Goal: Task Accomplishment & Management: Complete application form

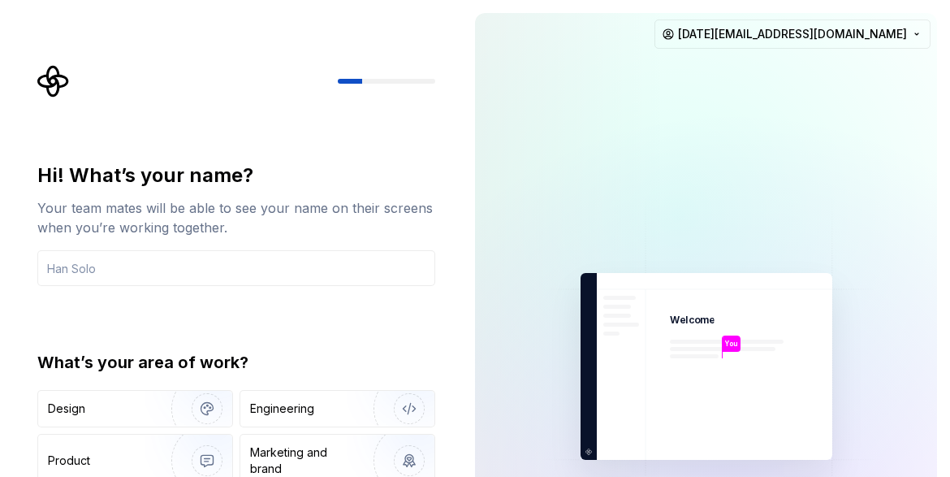
click at [566, 140] on div at bounding box center [572, 366] width 195 height 706
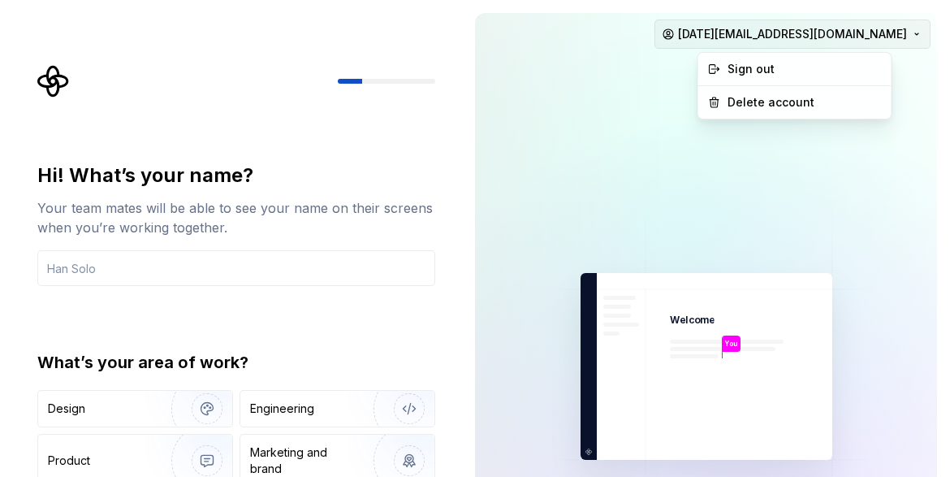
click at [800, 26] on html "Hi! What’s your name? Your team mates will be able to see your name on their sc…" at bounding box center [475, 238] width 950 height 477
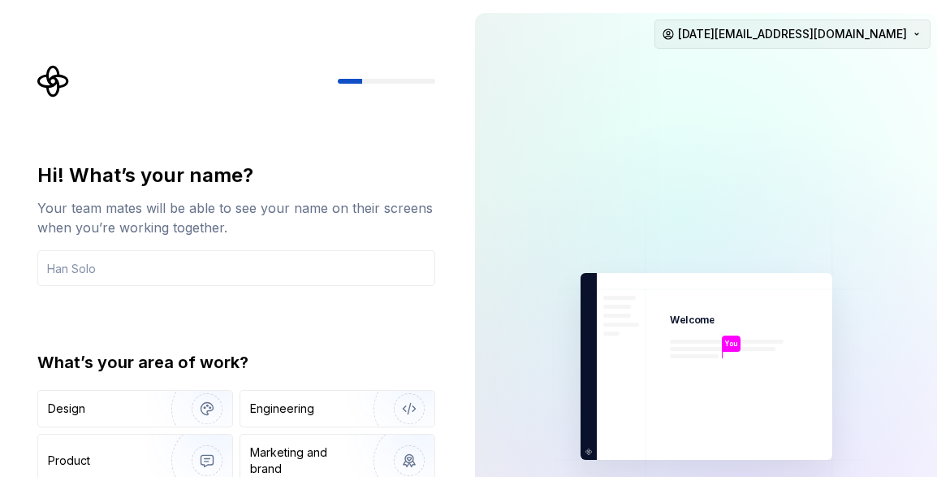
click at [800, 26] on html "Hi! What’s your name? Your team mates will be able to see your name on their sc…" at bounding box center [475, 238] width 950 height 477
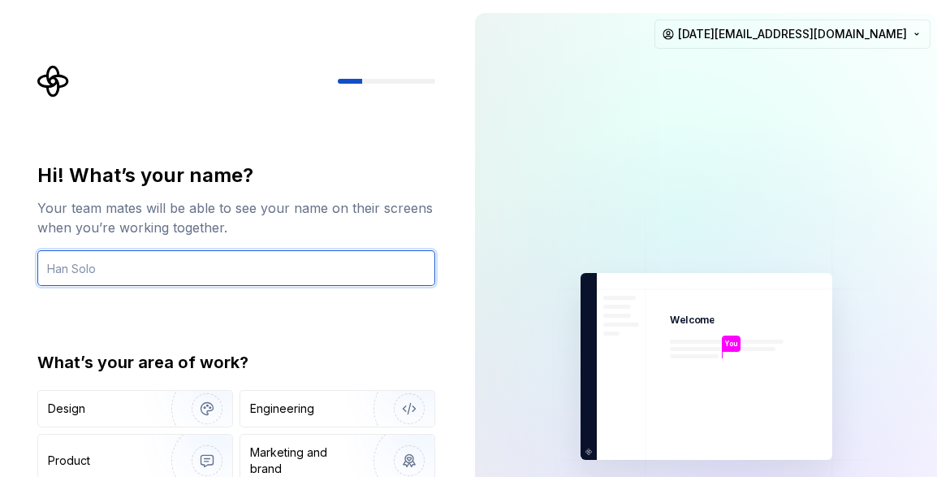
click at [274, 257] on input "text" at bounding box center [236, 268] width 398 height 36
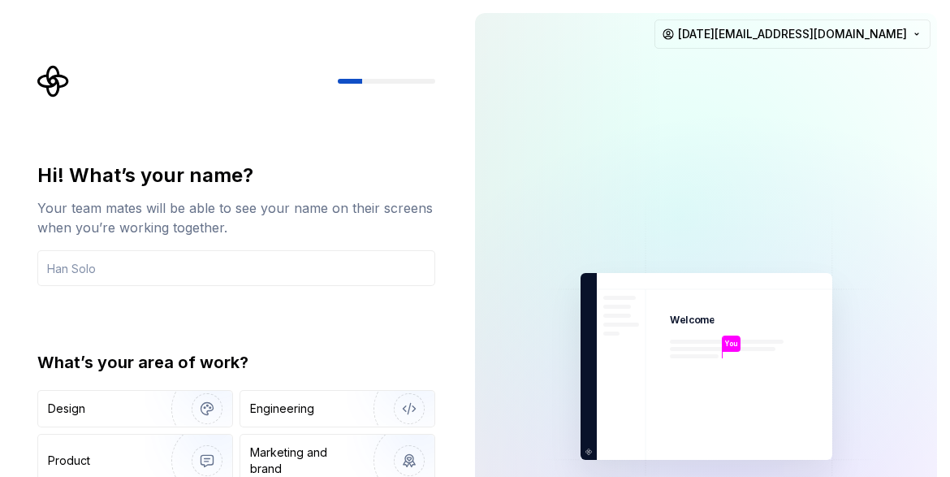
click at [326, 201] on div "Your team mates will be able to see your name on their screens when you’re work…" at bounding box center [236, 217] width 398 height 39
click at [373, 356] on div "What’s your area of work?" at bounding box center [236, 362] width 398 height 23
click at [280, 269] on input "text" at bounding box center [236, 268] width 398 height 36
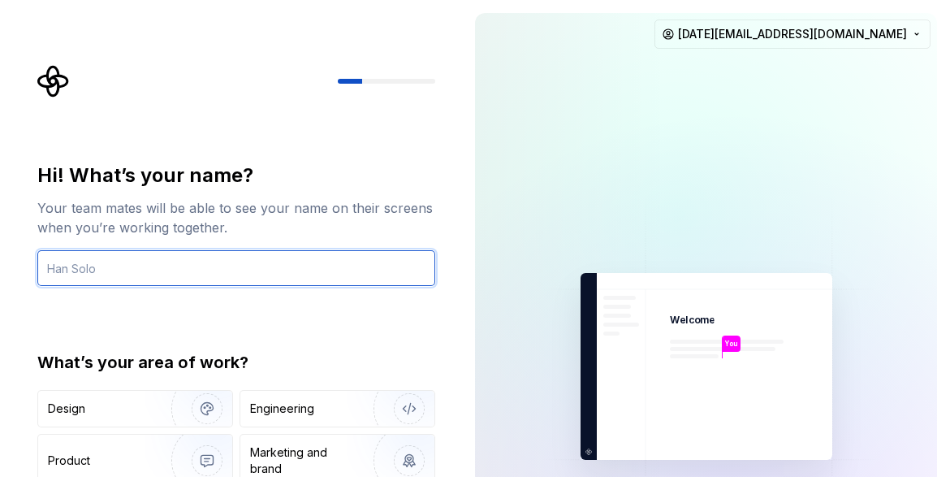
click at [238, 264] on input "text" at bounding box center [236, 268] width 398 height 36
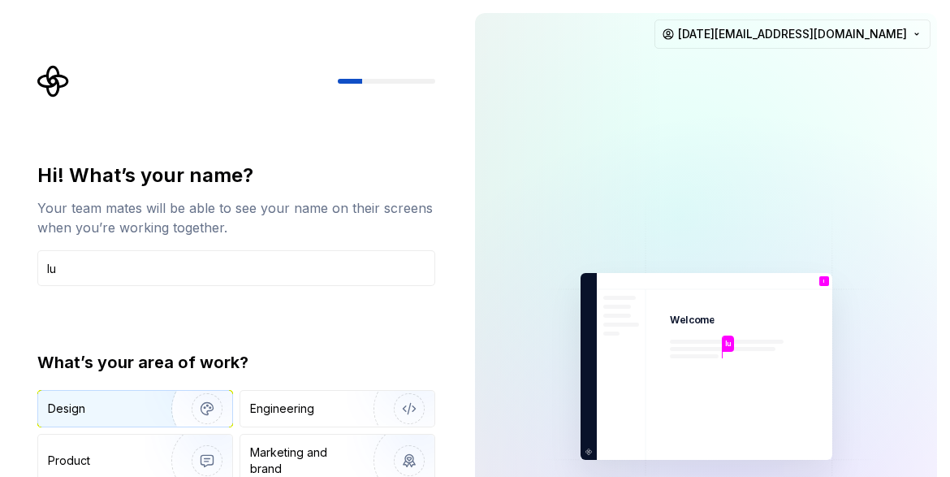
click at [139, 408] on div "Design" at bounding box center [99, 408] width 102 height 16
click at [401, 319] on div "Hi! What’s your name? Your team mates will be able to see your name on their sc…" at bounding box center [236, 346] width 398 height 369
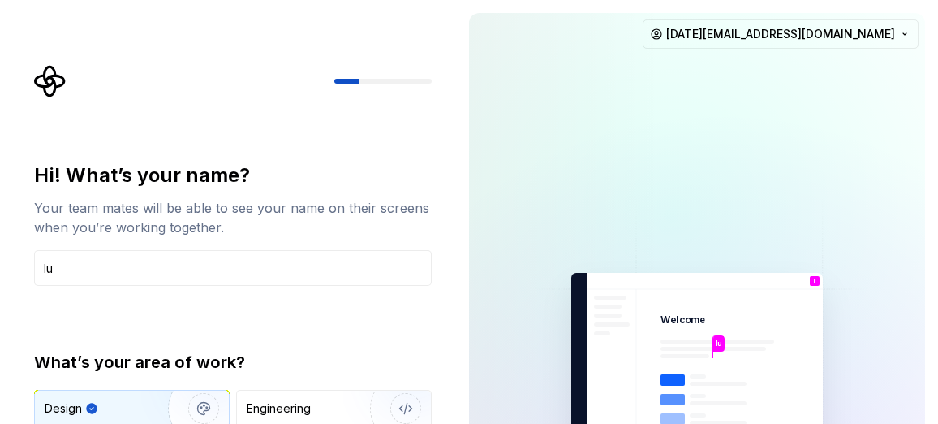
drag, startPoint x: 352, startPoint y: 189, endPoint x: 312, endPoint y: 265, distance: 85.3
click at [351, 189] on div "Hi! What’s your name? Your team mates will be able to see your name on their sc…" at bounding box center [233, 199] width 398 height 75
click at [307, 349] on div "Hi! What’s your name? Your team mates will be able to see your name on their sc…" at bounding box center [233, 346] width 398 height 369
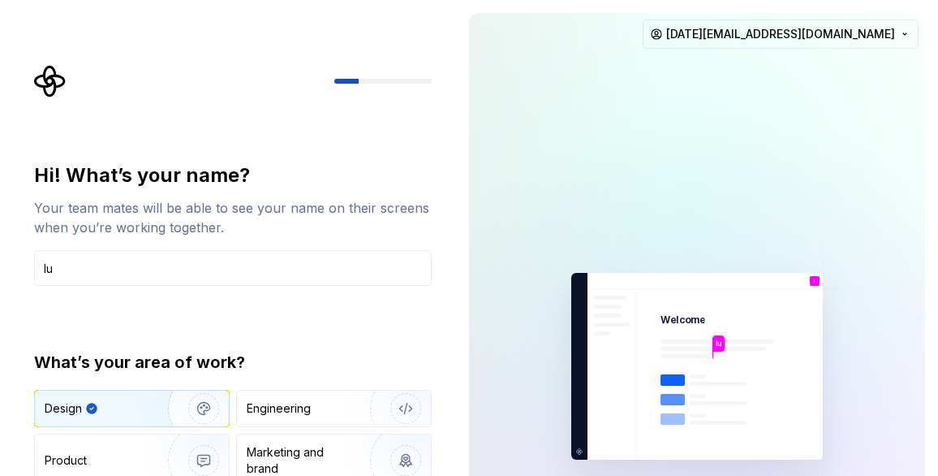
click at [270, 351] on div "What’s your area of work?" at bounding box center [233, 362] width 398 height 23
click at [132, 260] on input "lu" at bounding box center [233, 268] width 398 height 36
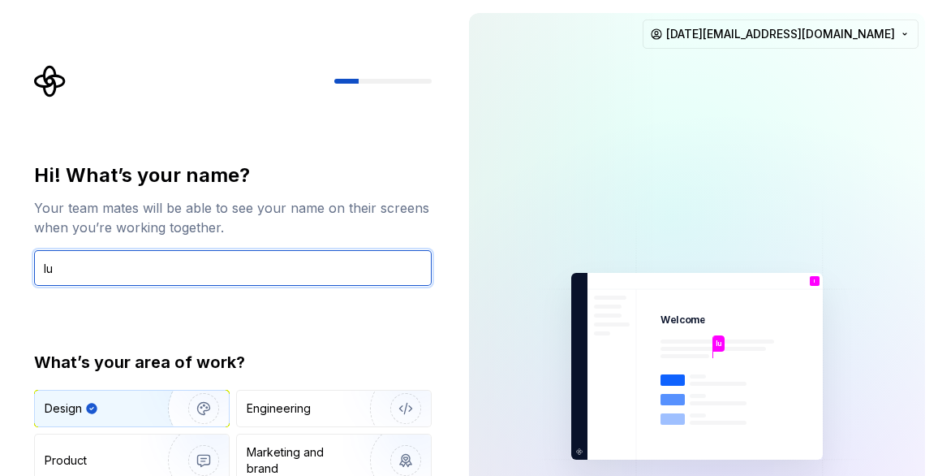
click at [196, 258] on input "lu" at bounding box center [233, 268] width 398 height 36
click at [97, 274] on input "lu" at bounding box center [233, 268] width 398 height 36
type input "[PERSON_NAME]"
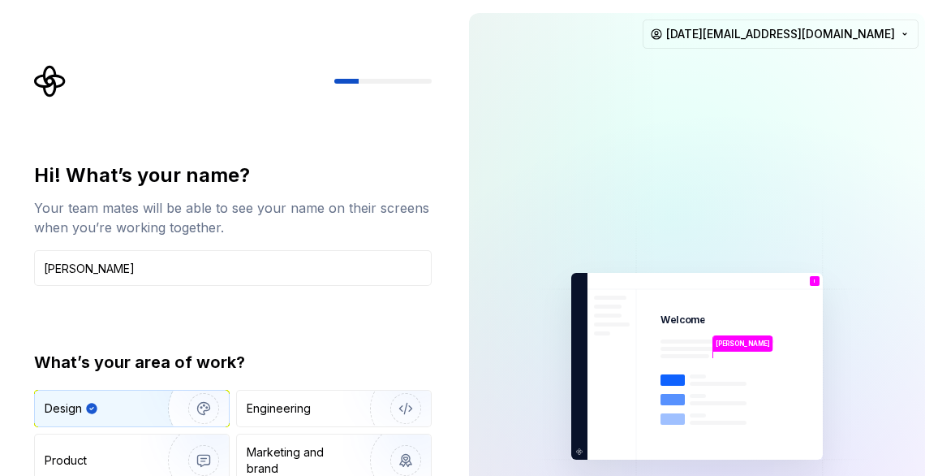
click at [130, 297] on body "Hi! What’s your name? Your team mates will be able to see your name on their sc…" at bounding box center [469, 238] width 938 height 476
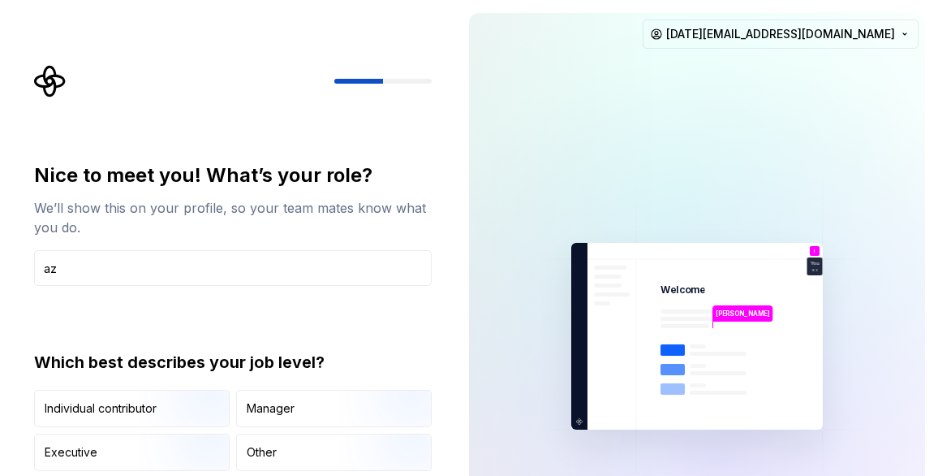
type input "a"
type input "[DATE][PERSON_NAME]"
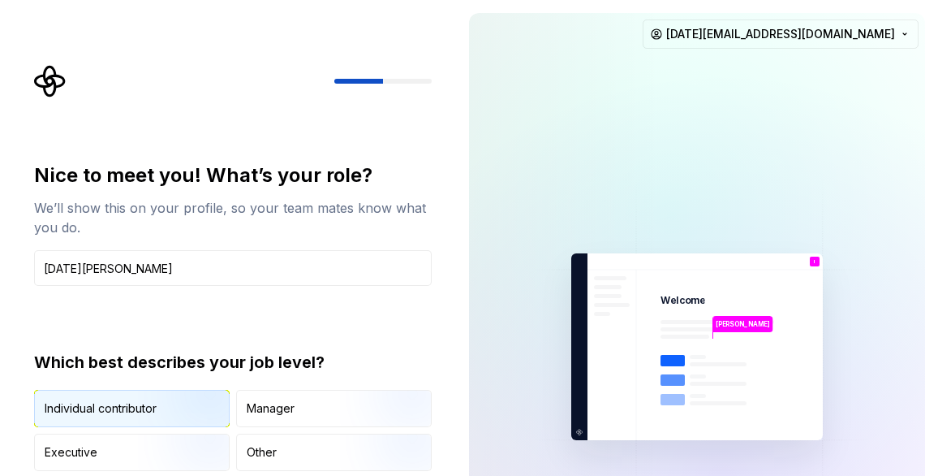
click at [214, 408] on img "button" at bounding box center [190, 428] width 104 height 109
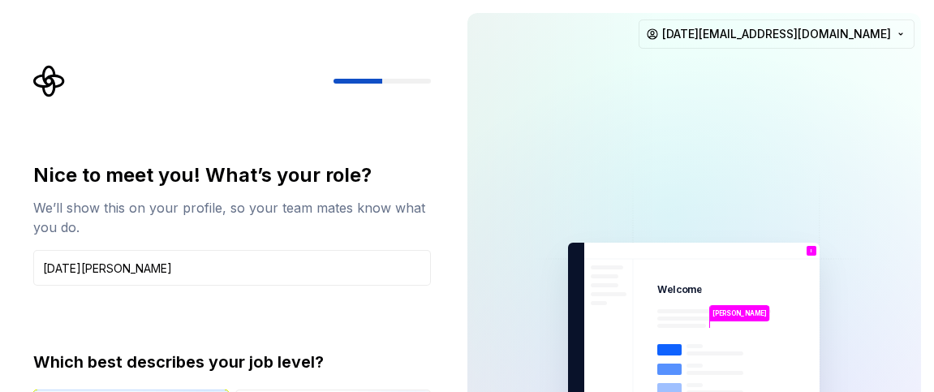
click at [352, 314] on div "Nice to meet you! What’s your role? We’ll show this on your profile, so your te…" at bounding box center [232, 316] width 398 height 308
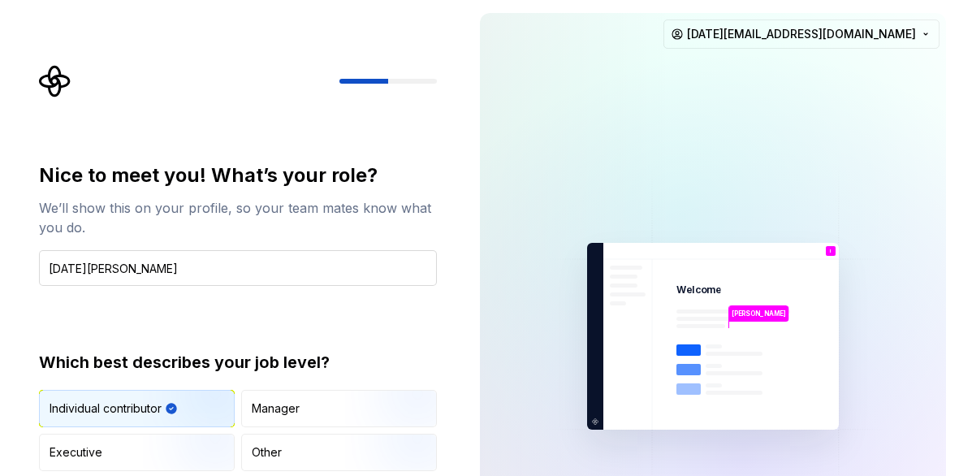
click at [188, 268] on input "[DATE][PERSON_NAME]" at bounding box center [238, 268] width 398 height 36
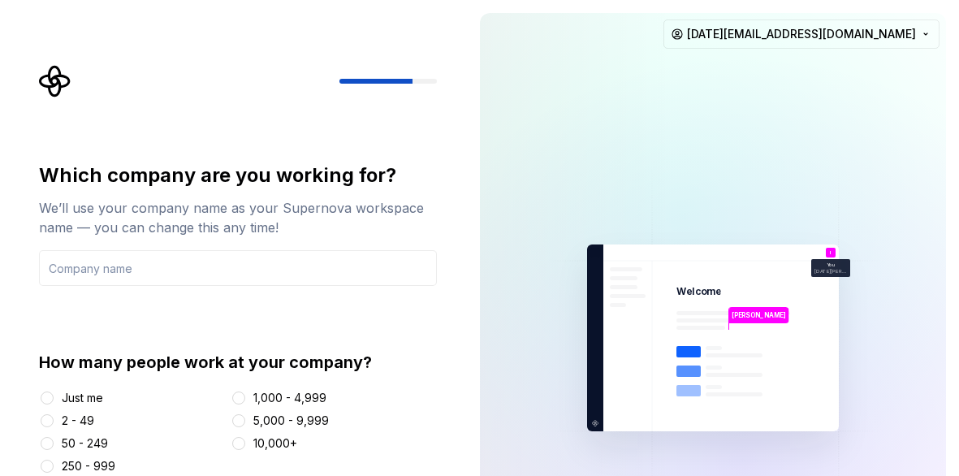
click at [93, 421] on div "2 - 49" at bounding box center [78, 420] width 32 height 16
click at [54, 421] on button "2 - 49" at bounding box center [47, 420] width 13 height 13
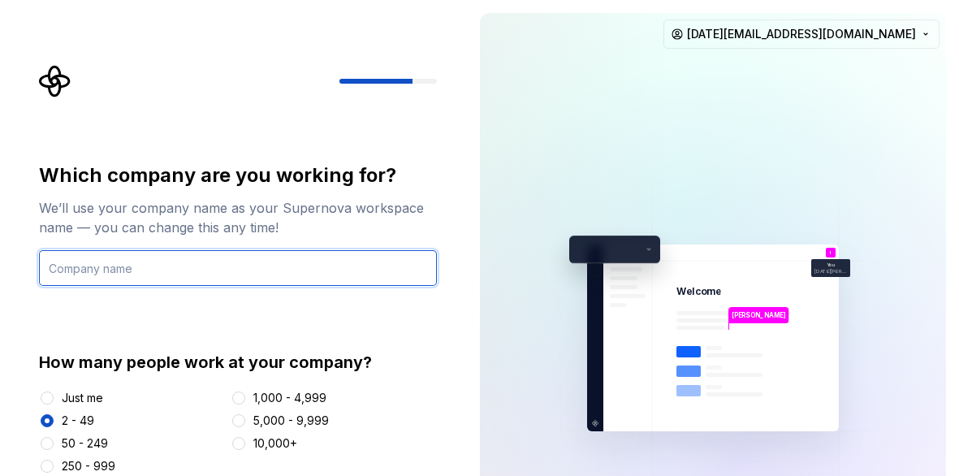
click at [145, 268] on input "text" at bounding box center [238, 268] width 398 height 36
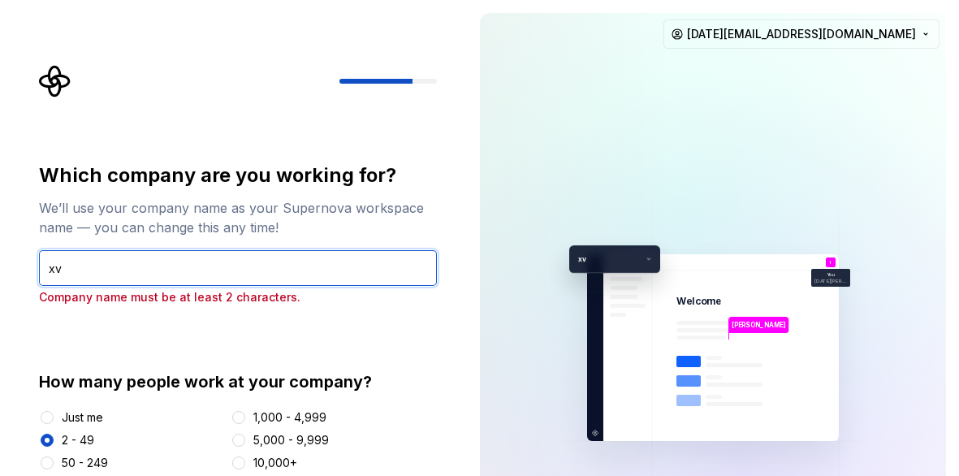
type input "xv"
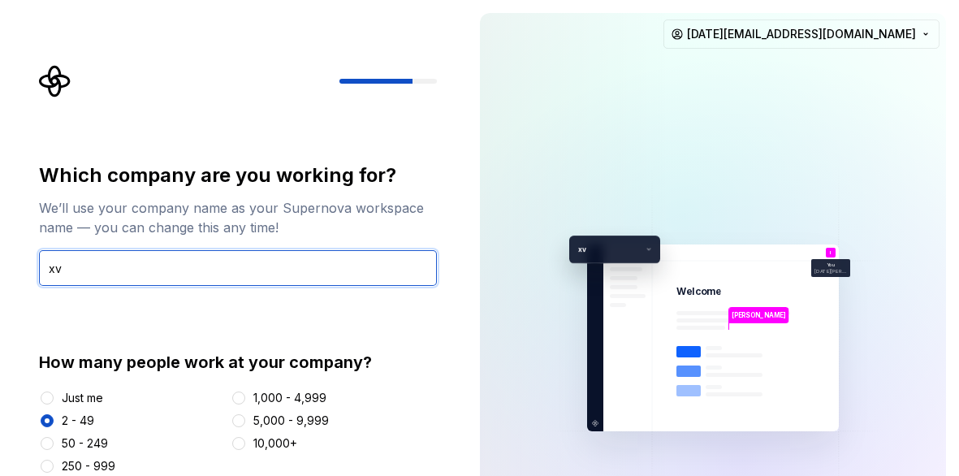
click at [110, 269] on input "xv" at bounding box center [238, 268] width 398 height 36
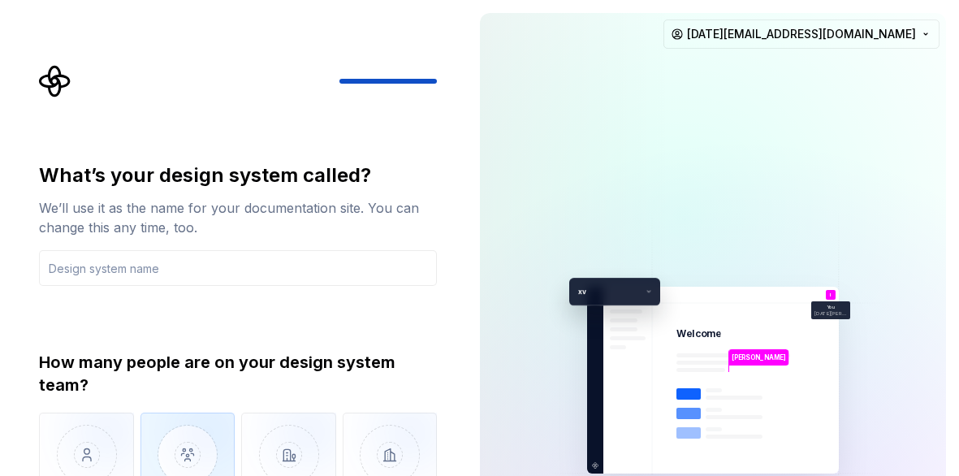
click at [181, 439] on img "button" at bounding box center [187, 466] width 95 height 109
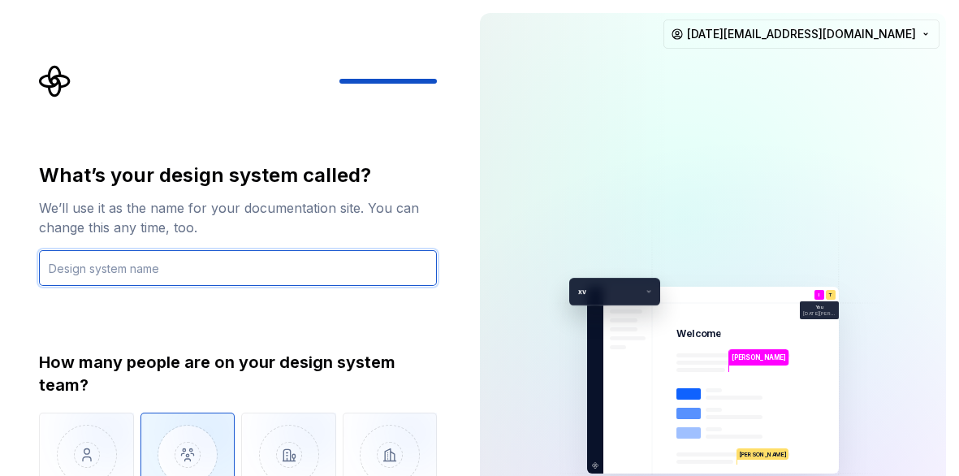
click at [185, 271] on input "text" at bounding box center [238, 268] width 398 height 36
type input "test"
click at [110, 275] on input "test" at bounding box center [238, 268] width 398 height 36
click at [182, 277] on input "test" at bounding box center [238, 268] width 398 height 36
click at [149, 269] on input "test" at bounding box center [238, 268] width 398 height 36
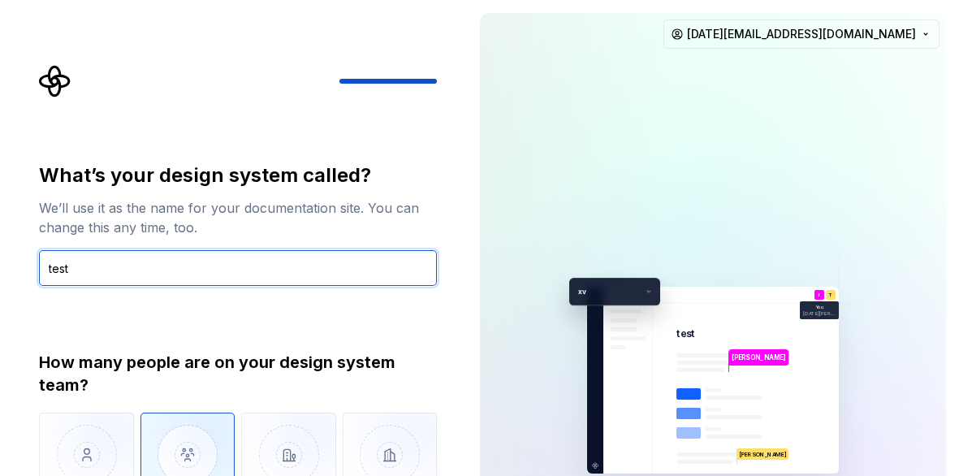
click at [149, 269] on input "test" at bounding box center [238, 268] width 398 height 36
click at [188, 268] on input "test" at bounding box center [238, 268] width 398 height 36
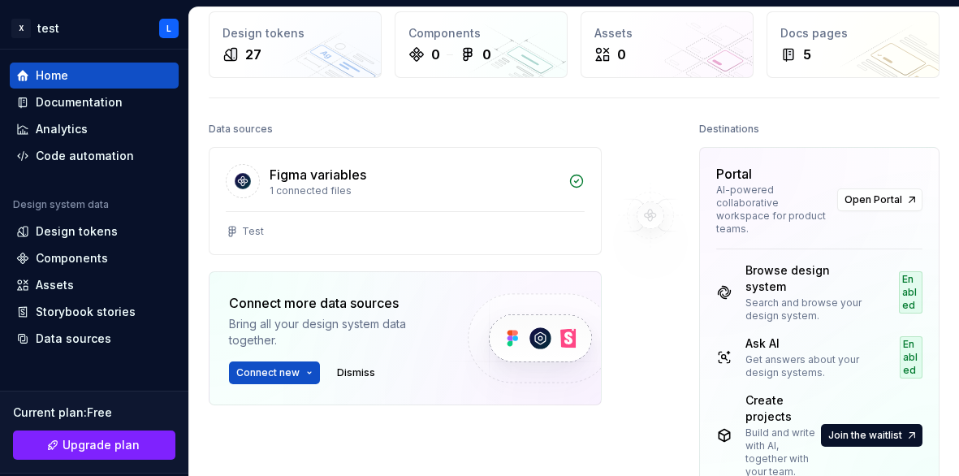
scroll to position [69, 0]
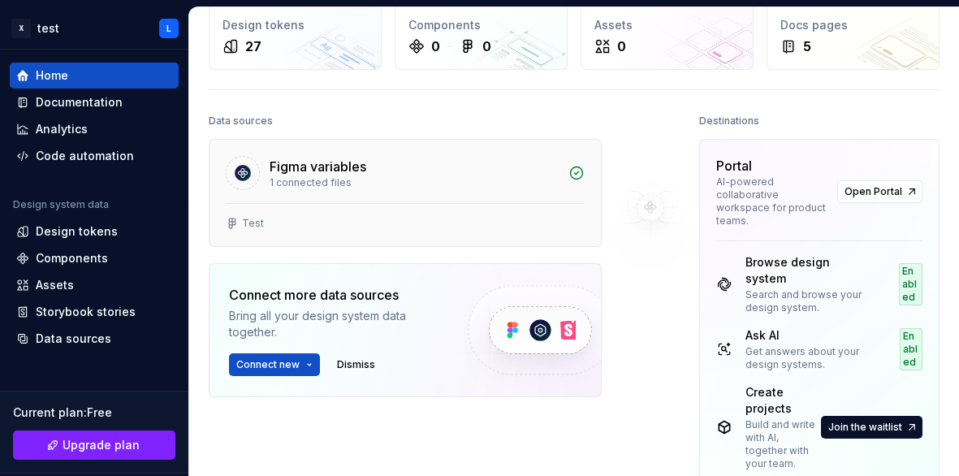
click at [296, 226] on div "Test" at bounding box center [405, 223] width 359 height 13
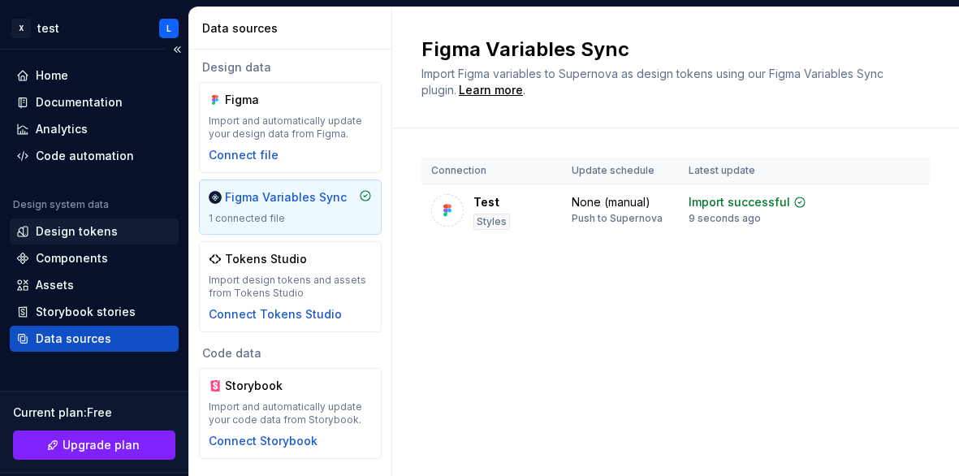
click at [91, 235] on div "Design tokens" at bounding box center [77, 231] width 82 height 16
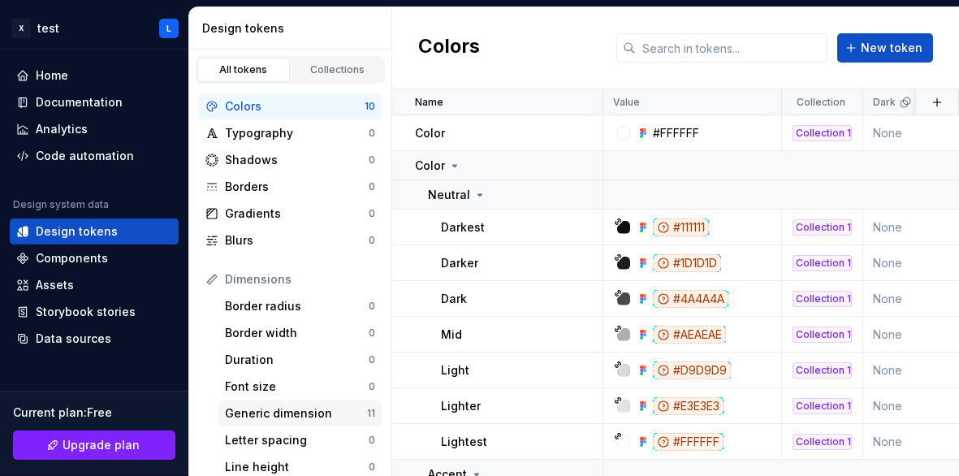
click at [294, 411] on div "Generic dimension" at bounding box center [296, 413] width 142 height 16
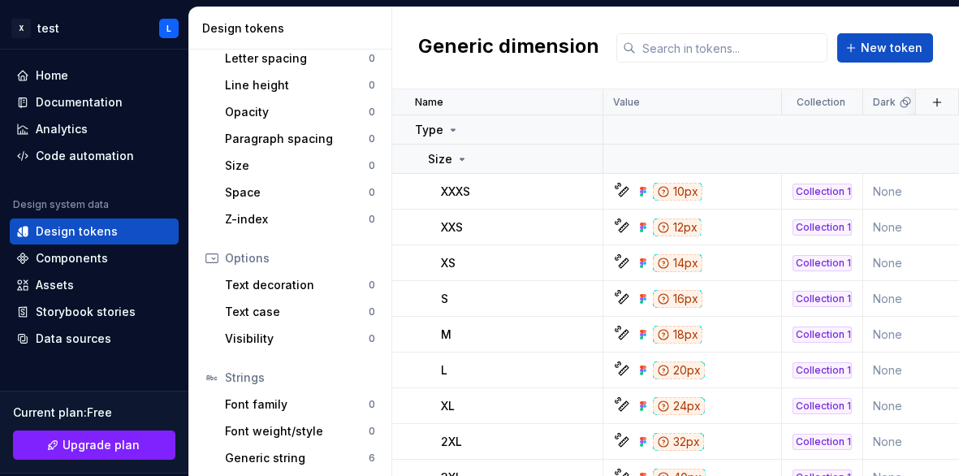
scroll to position [413, 0]
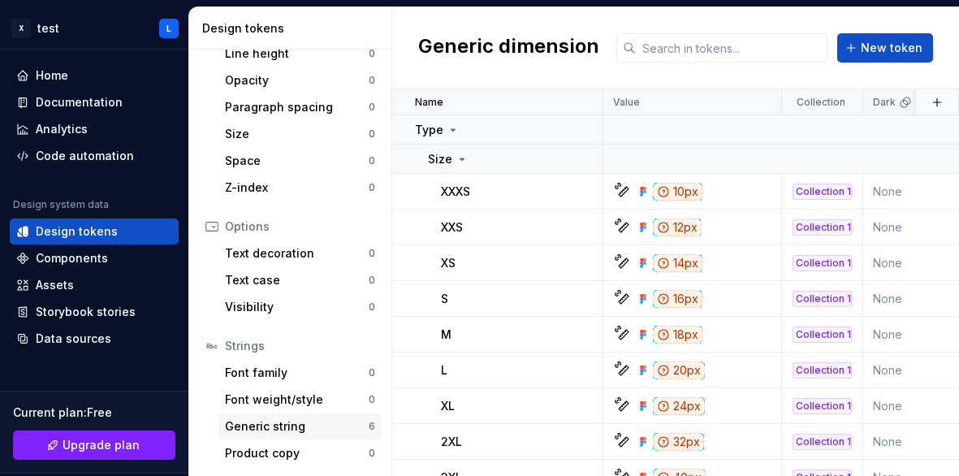
click at [294, 430] on div "Generic string" at bounding box center [297, 426] width 144 height 16
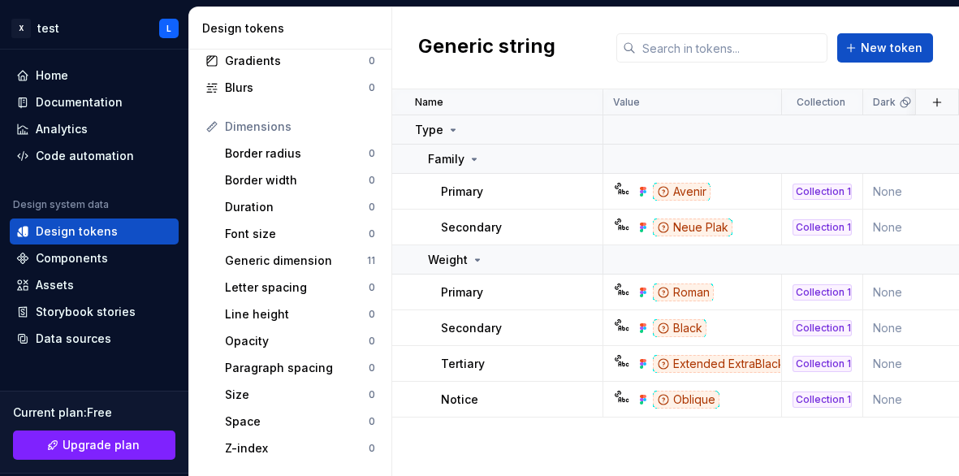
scroll to position [124, 0]
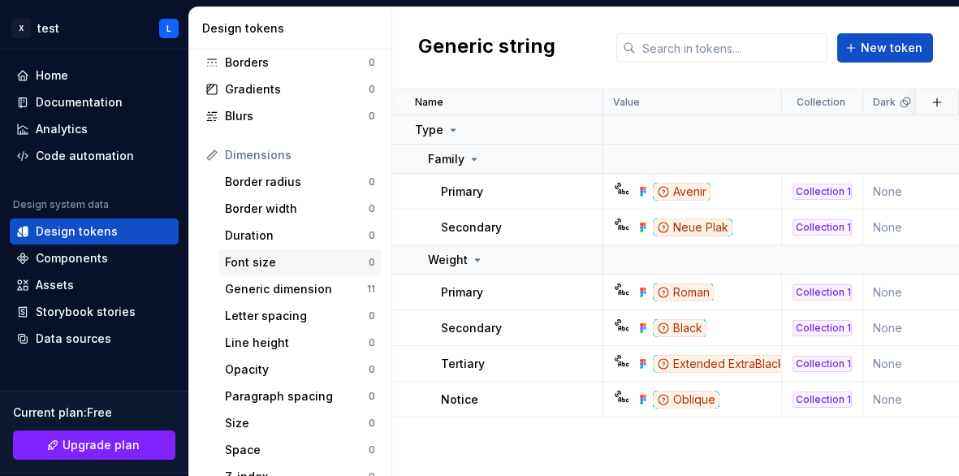
click at [297, 252] on div "Font size 0" at bounding box center [299, 262] width 163 height 26
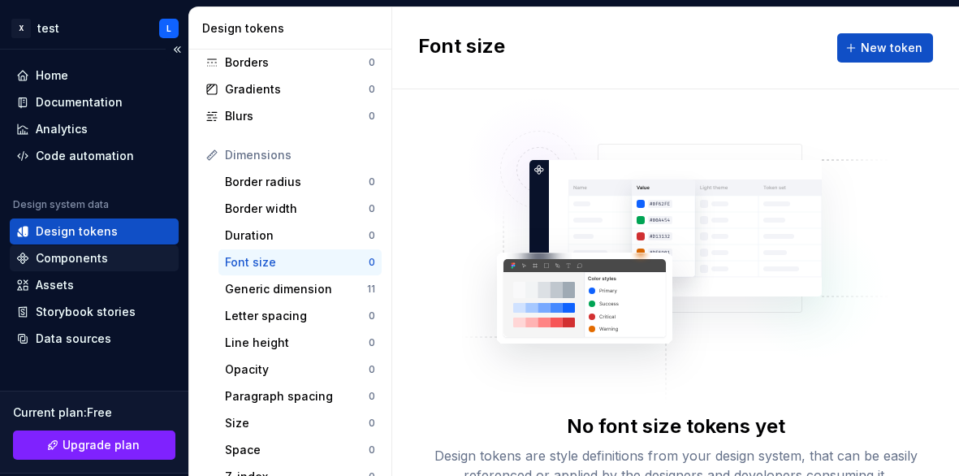
click at [116, 258] on div "Components" at bounding box center [94, 258] width 156 height 16
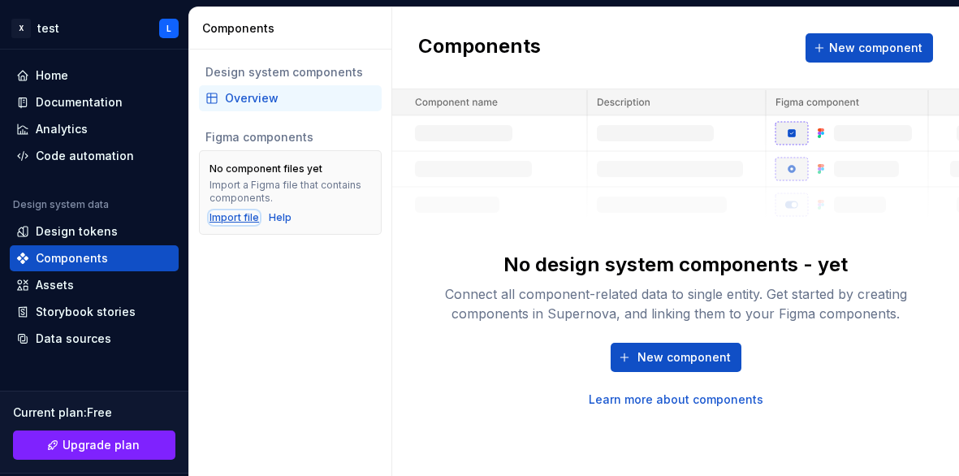
click at [242, 220] on div "Import file" at bounding box center [234, 217] width 50 height 13
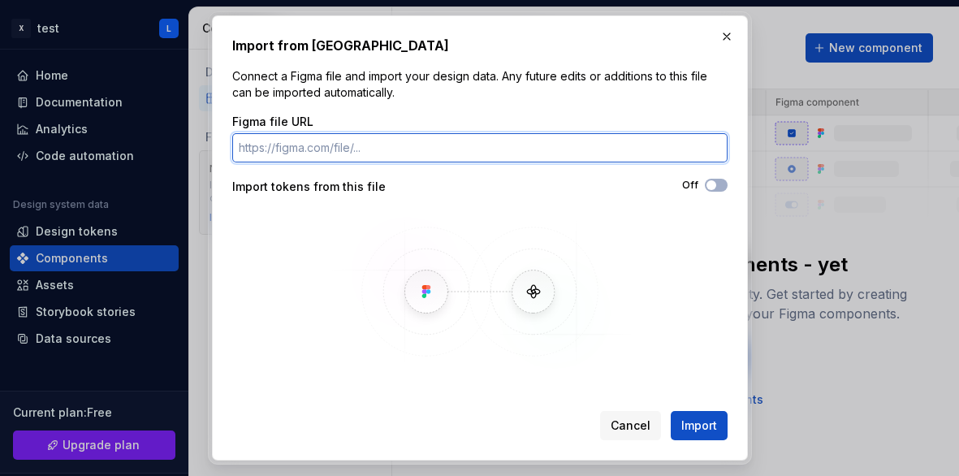
paste input "[URL][DOMAIN_NAME]"
type input "[URL][DOMAIN_NAME]"
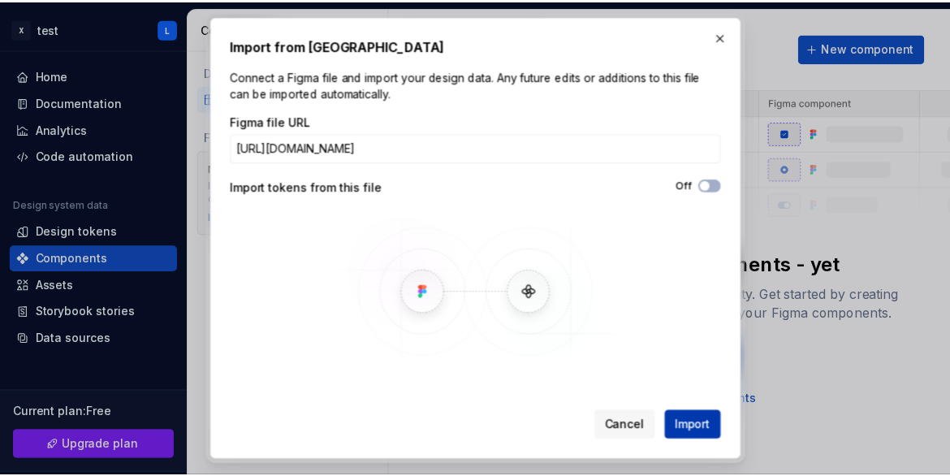
scroll to position [0, 0]
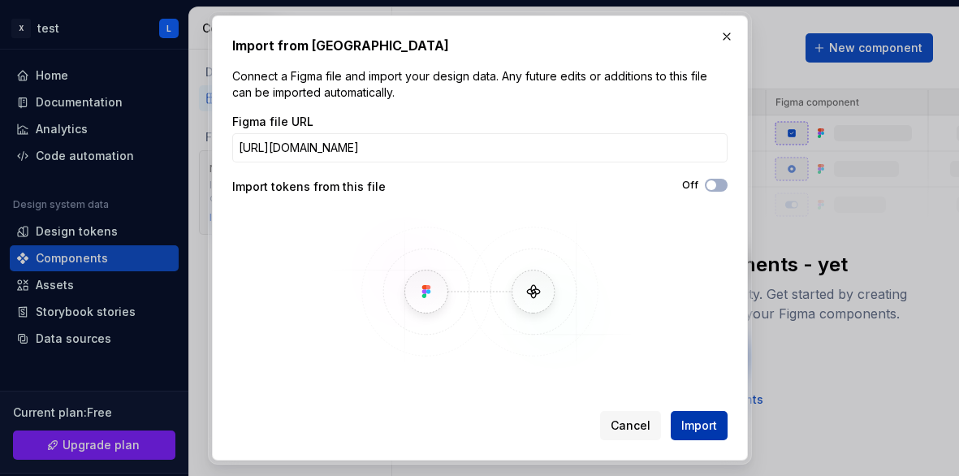
click at [694, 428] on span "Import" at bounding box center [699, 425] width 36 height 16
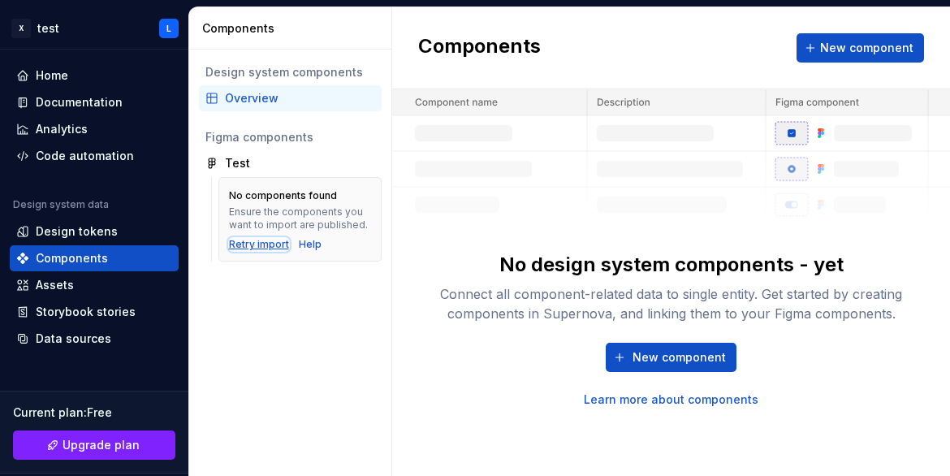
click at [265, 247] on div "Retry import" at bounding box center [259, 244] width 60 height 13
click at [272, 243] on div "Retry import" at bounding box center [259, 244] width 60 height 13
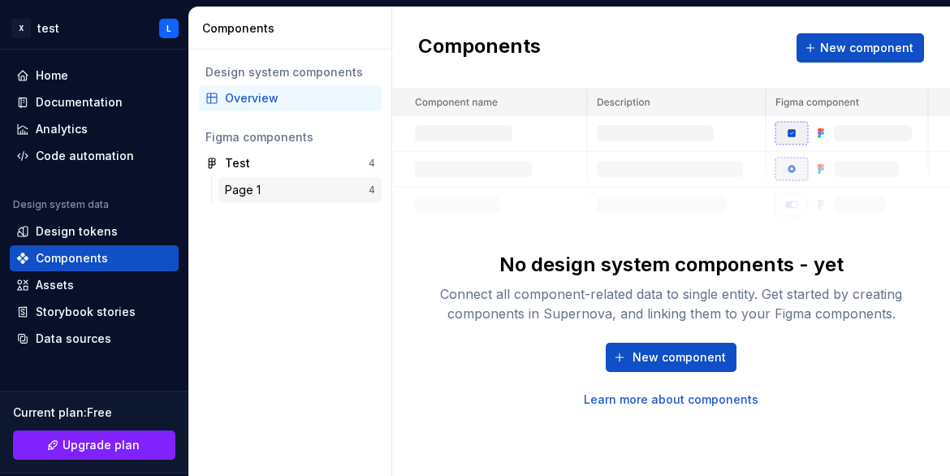
click at [273, 190] on div "Page 1" at bounding box center [297, 190] width 144 height 16
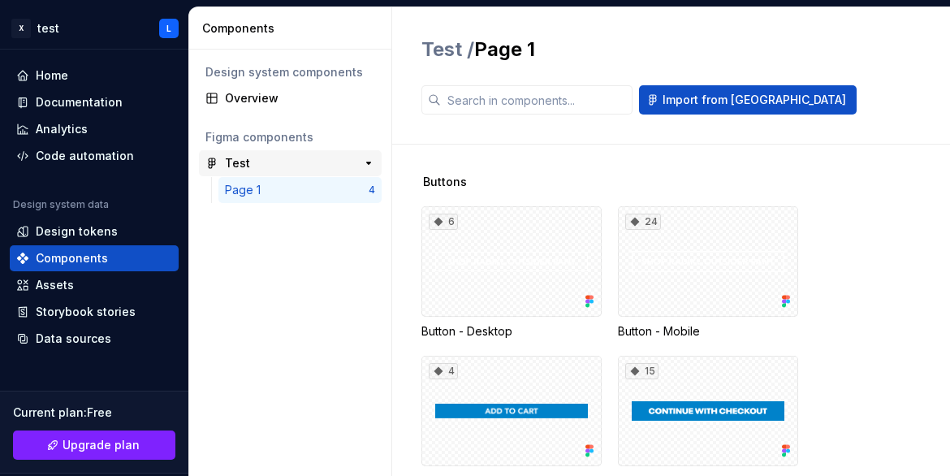
click at [287, 164] on div "Test" at bounding box center [285, 163] width 121 height 16
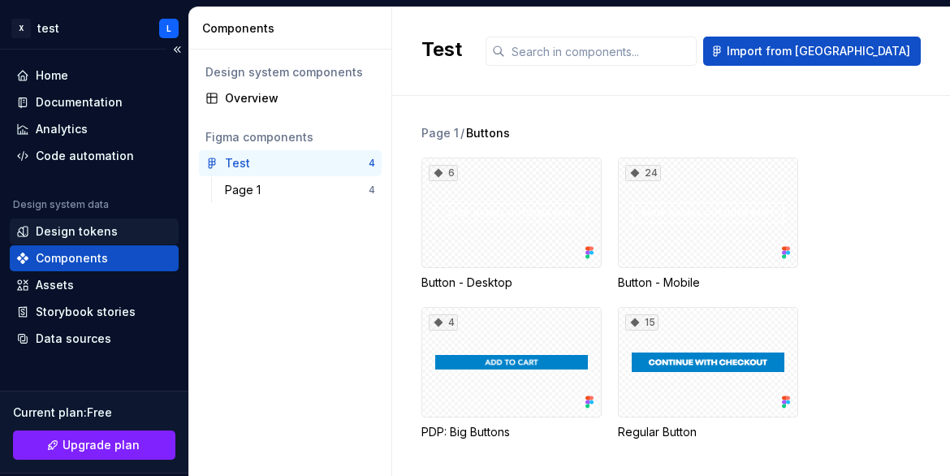
click at [67, 231] on div "Design tokens" at bounding box center [77, 231] width 82 height 16
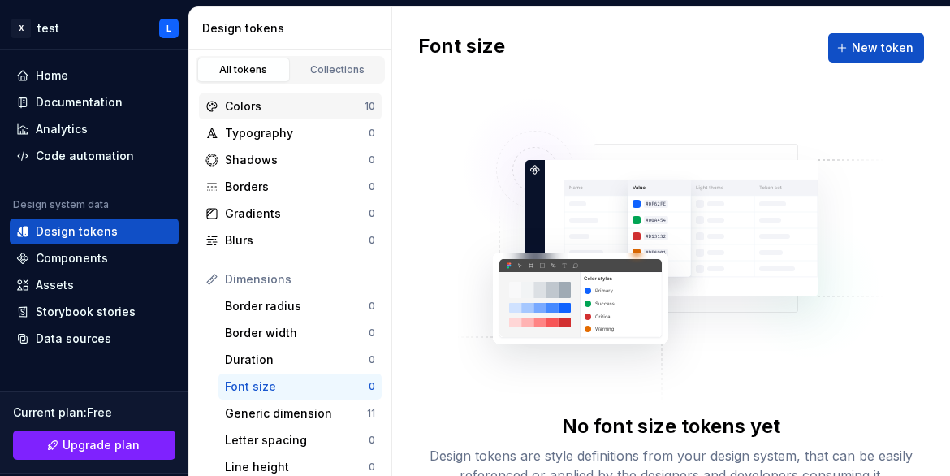
click at [313, 105] on div "Colors" at bounding box center [295, 106] width 140 height 16
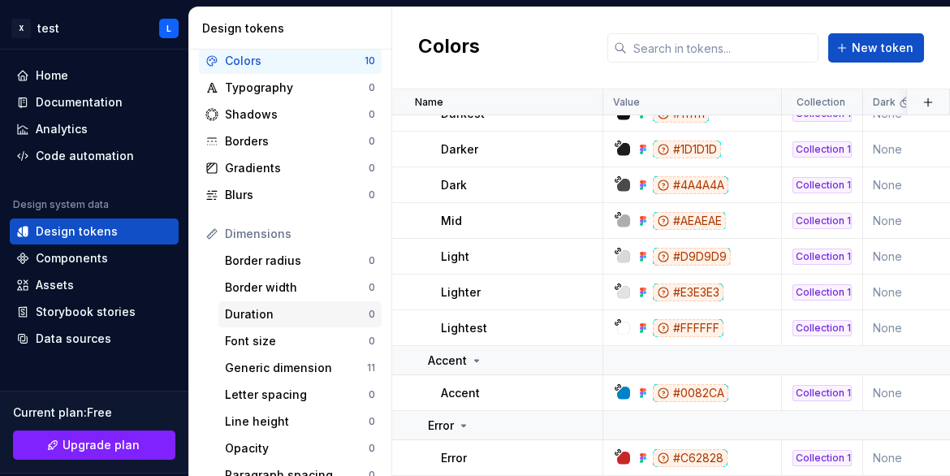
scroll to position [58, 0]
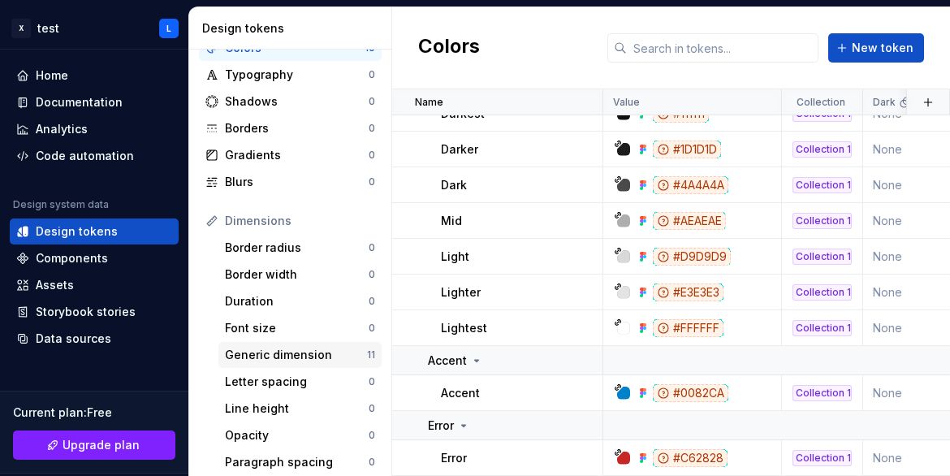
click at [291, 355] on div "Generic dimension" at bounding box center [296, 355] width 142 height 16
